Goal: Find specific page/section

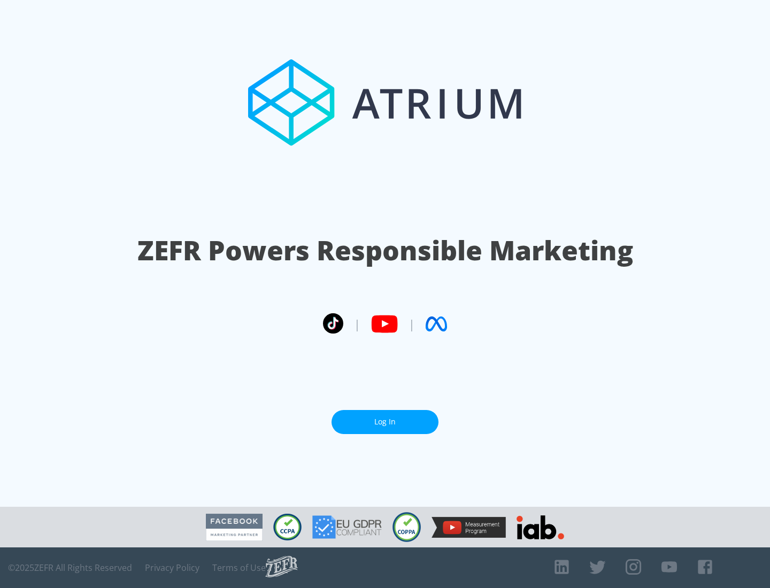
click at [385, 422] on link "Log In" at bounding box center [384, 422] width 107 height 24
